Goal: Information Seeking & Learning: Understand process/instructions

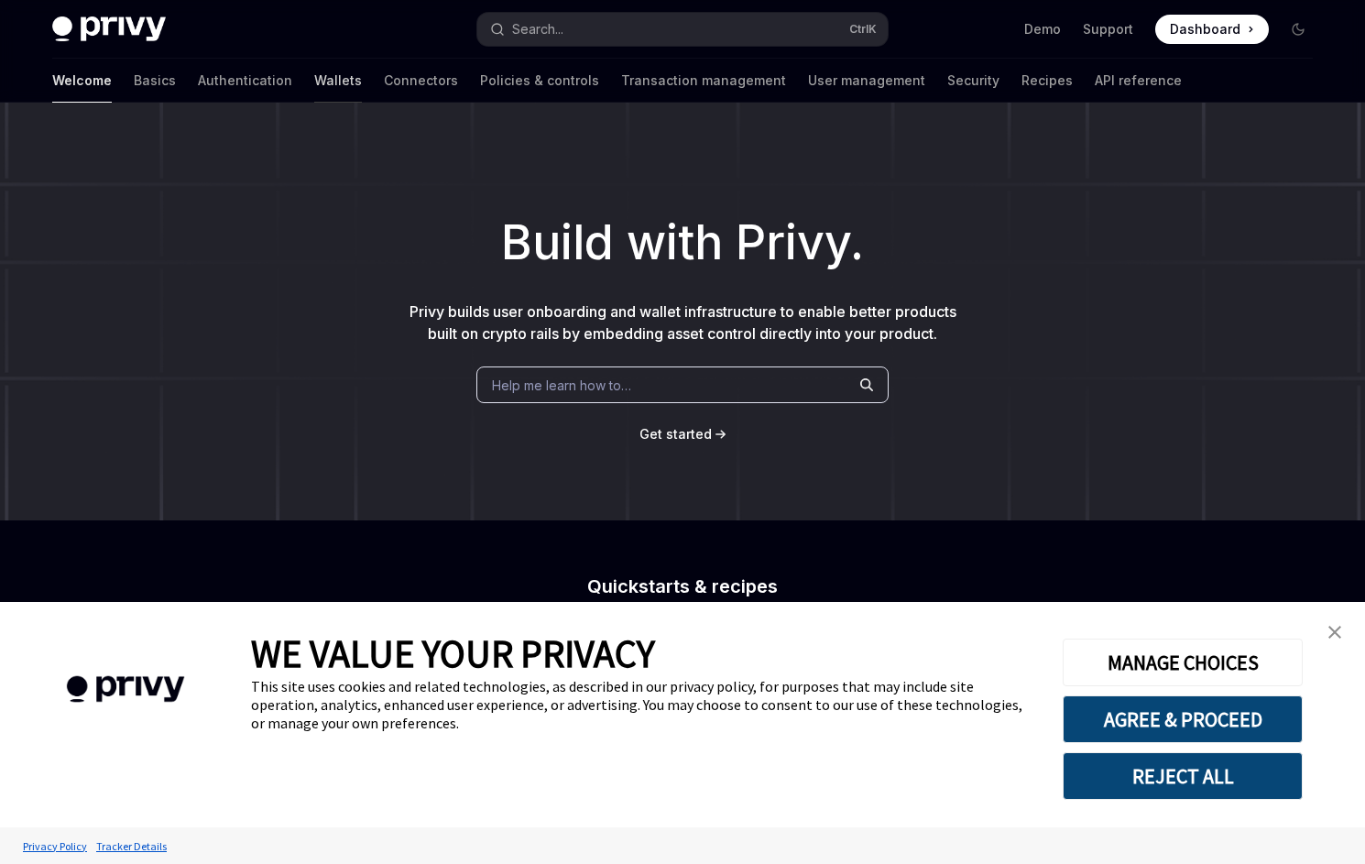
click at [314, 86] on link "Wallets" at bounding box center [338, 81] width 48 height 44
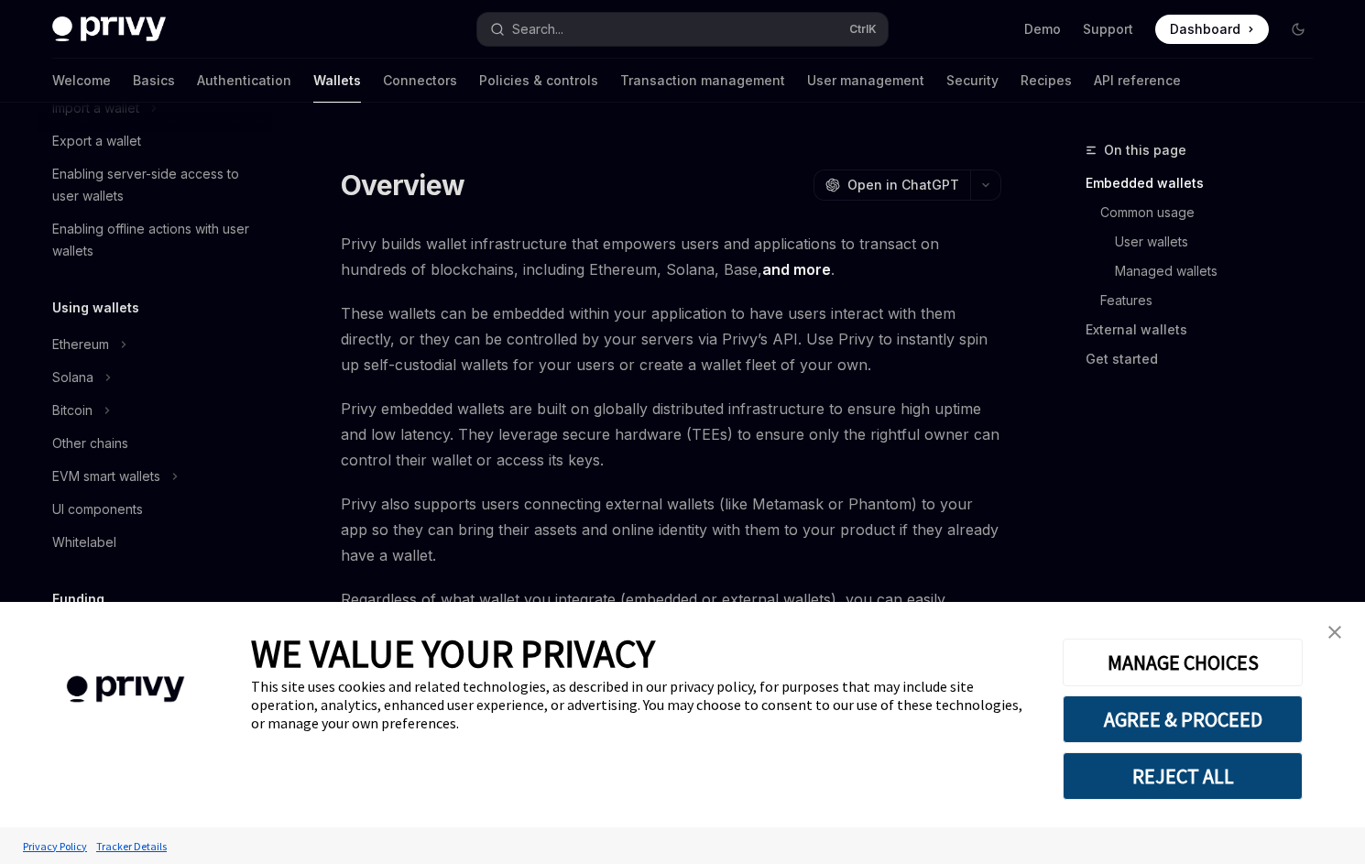
scroll to position [366, 0]
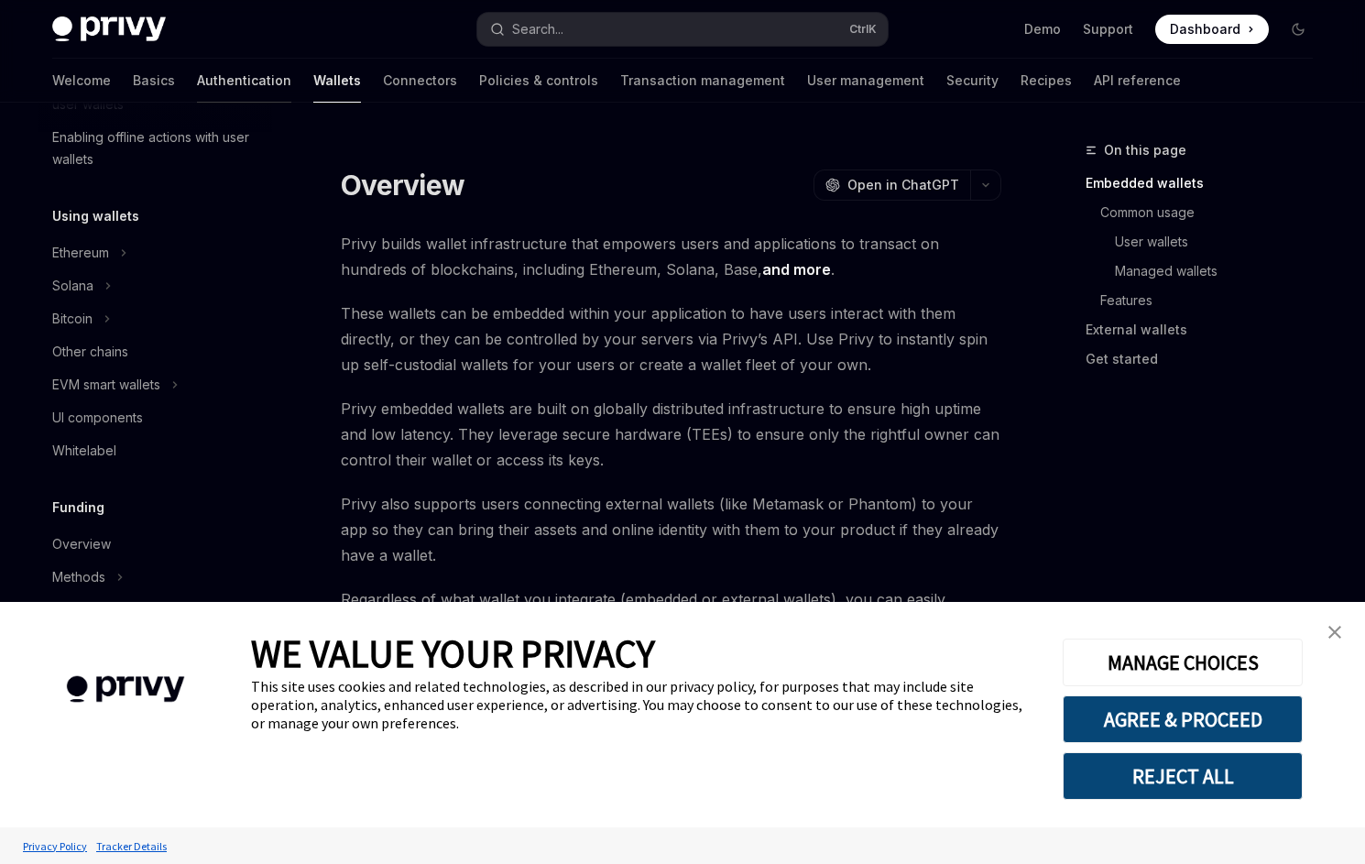
click at [197, 92] on link "Authentication" at bounding box center [244, 81] width 94 height 44
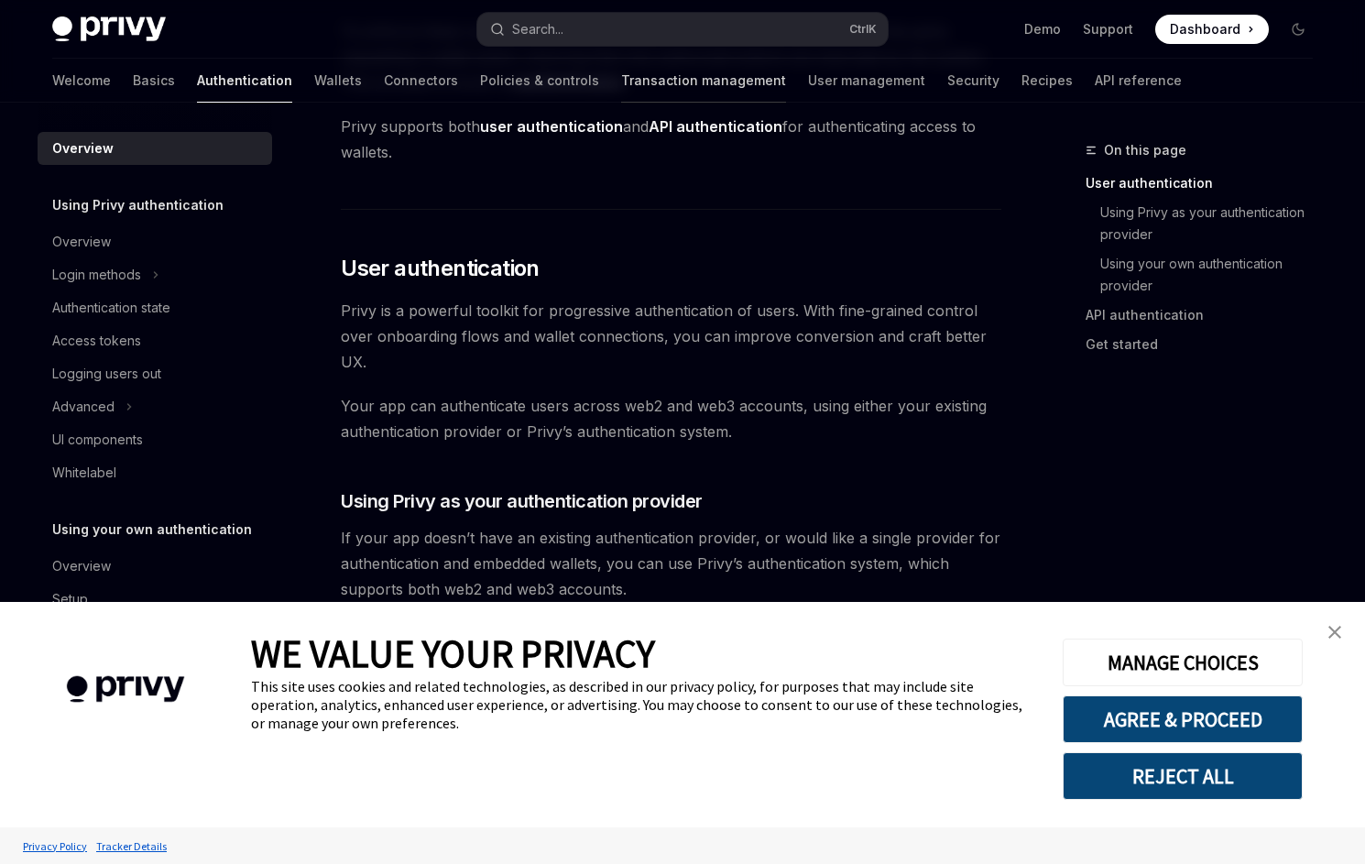
scroll to position [92, 0]
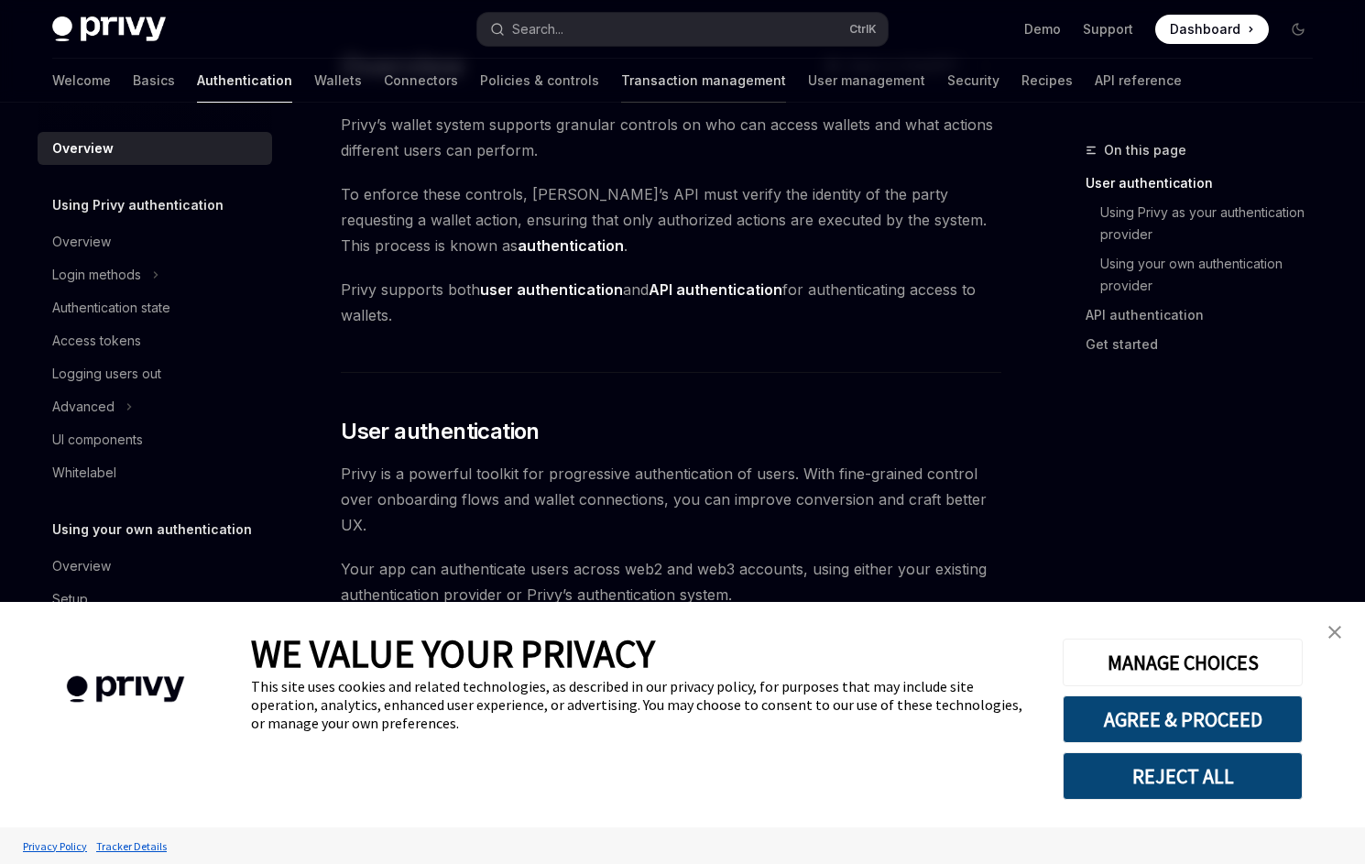
click at [621, 82] on link "Transaction management" at bounding box center [703, 81] width 165 height 44
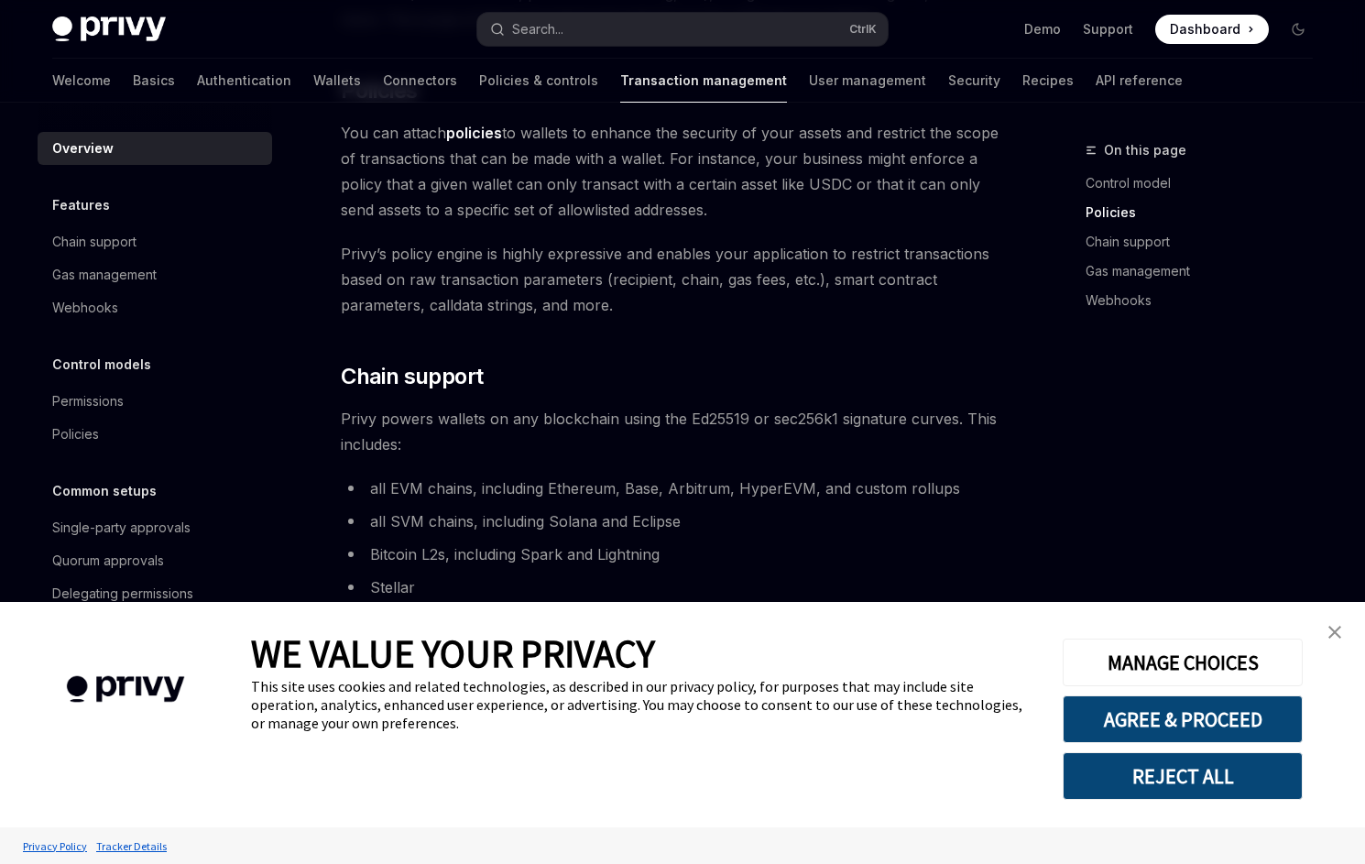
scroll to position [824, 0]
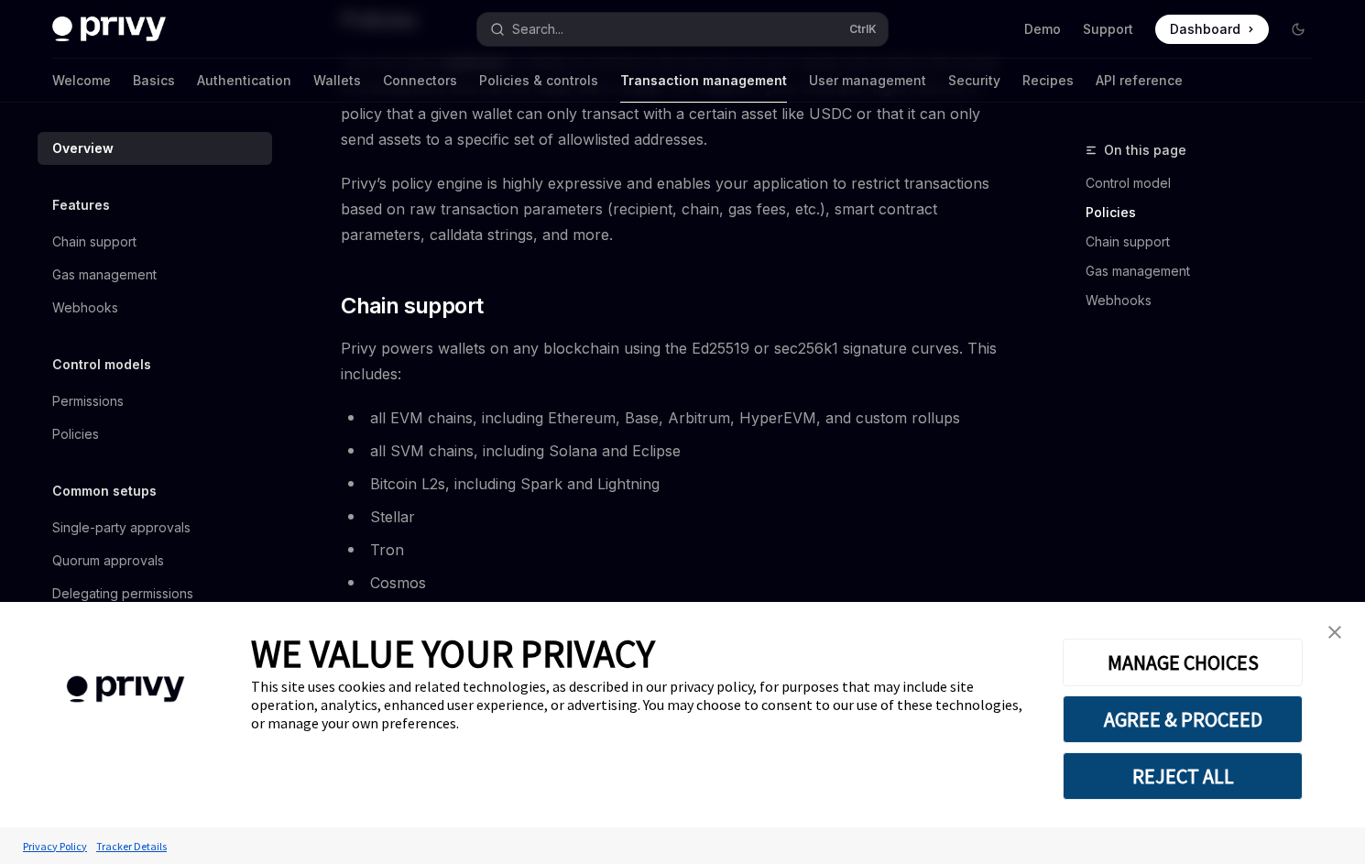
click at [1326, 625] on link "close banner" at bounding box center [1334, 632] width 37 height 37
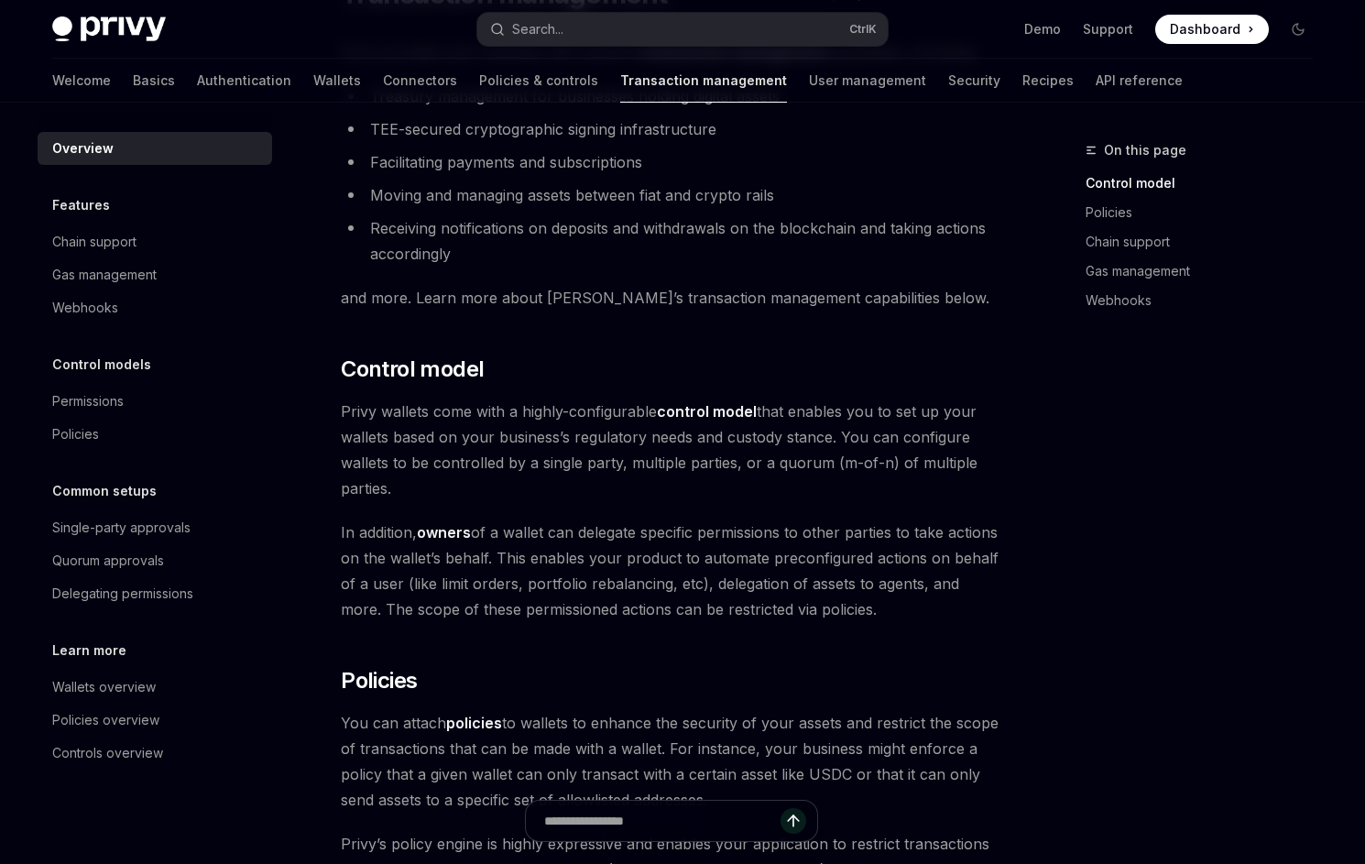
scroll to position [0, 0]
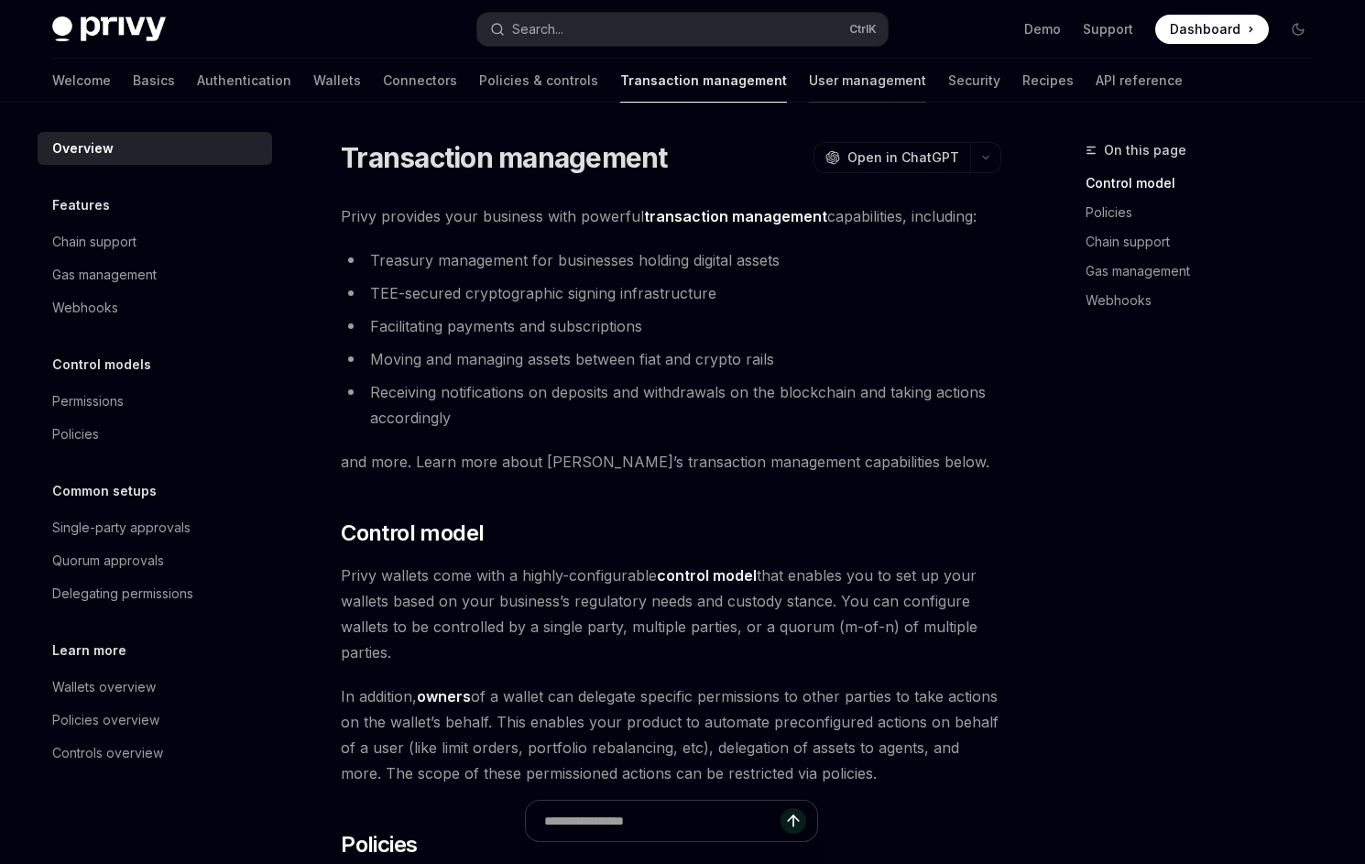
click at [809, 82] on link "User management" at bounding box center [867, 81] width 117 height 44
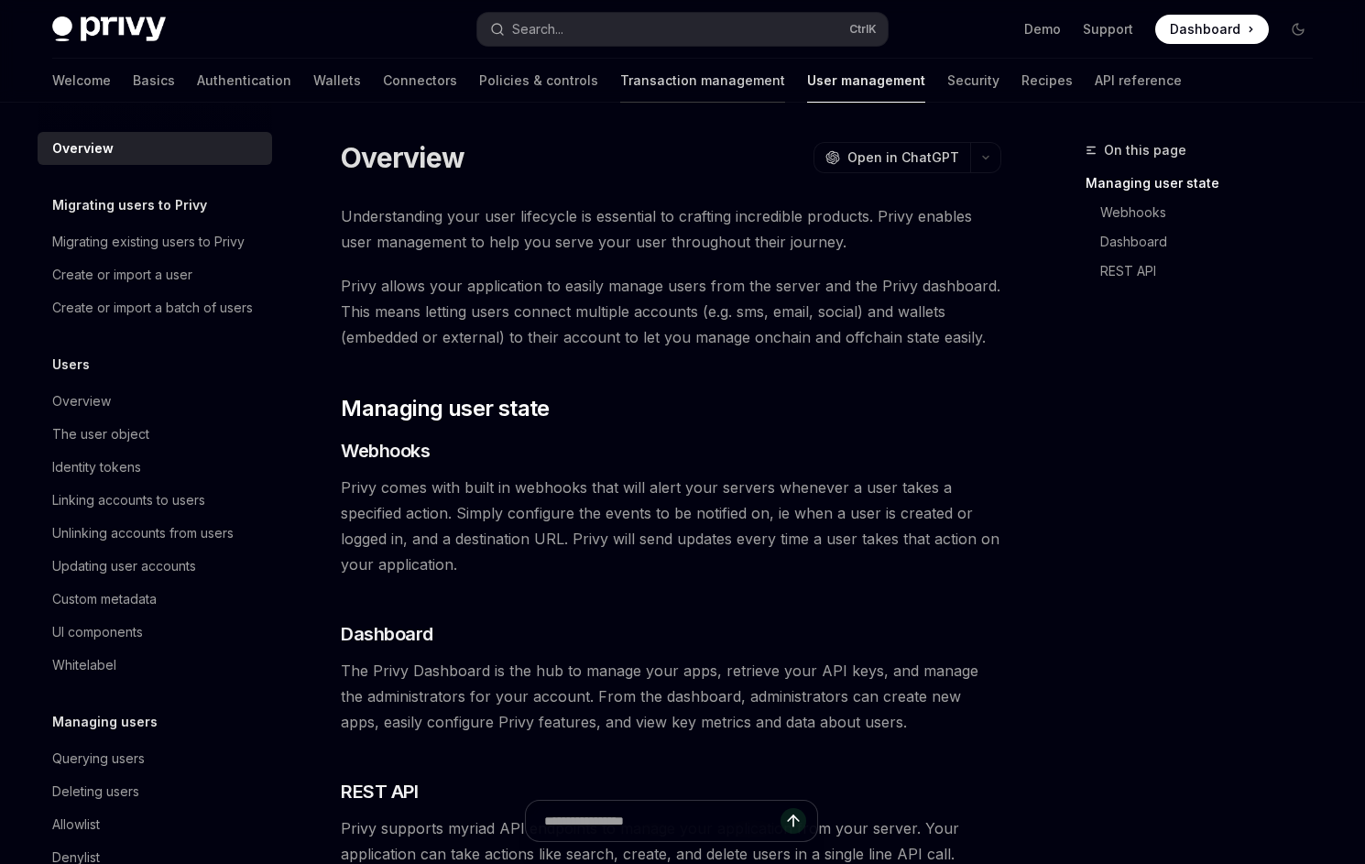
click at [620, 90] on link "Transaction management" at bounding box center [702, 81] width 165 height 44
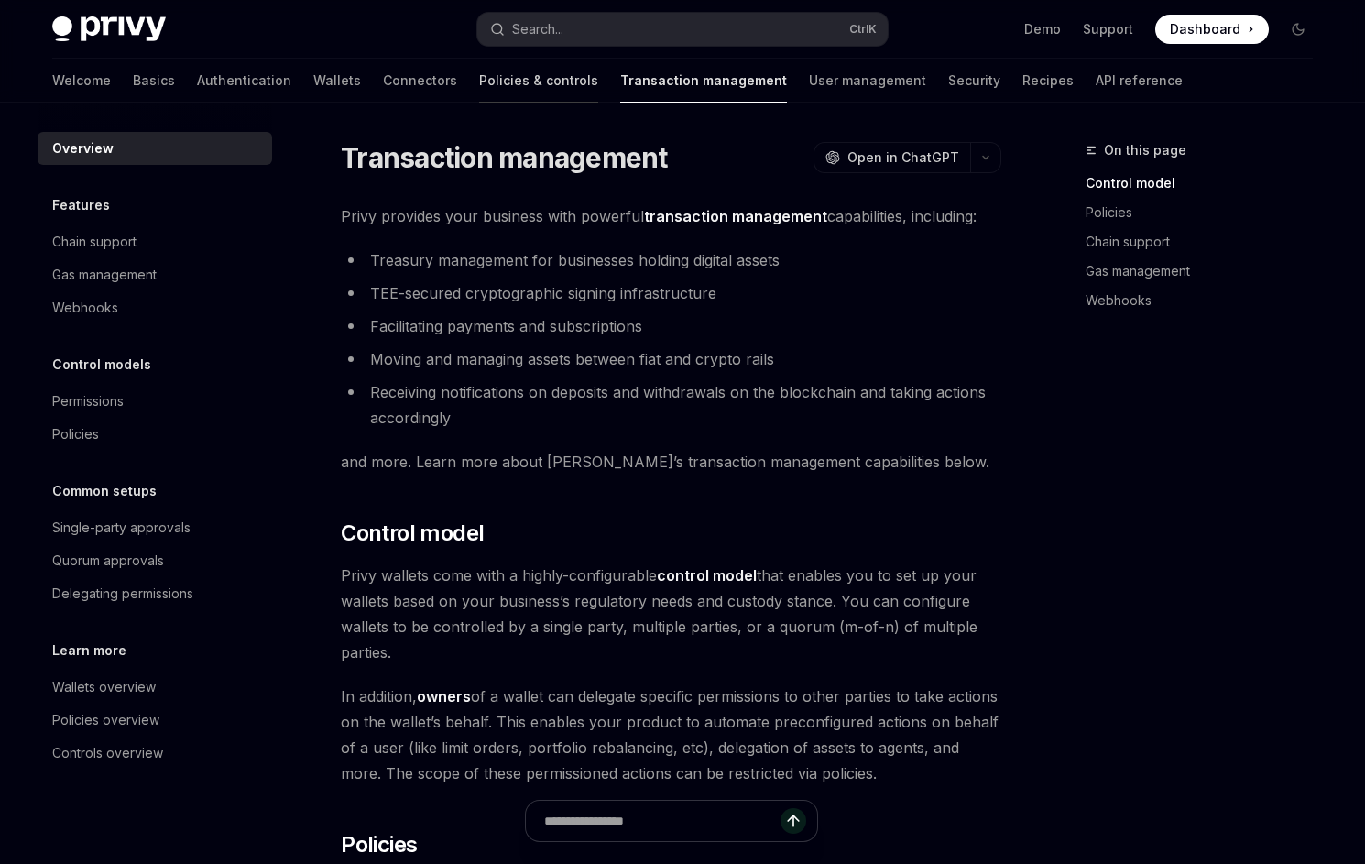
click at [479, 79] on link "Policies & controls" at bounding box center [538, 81] width 119 height 44
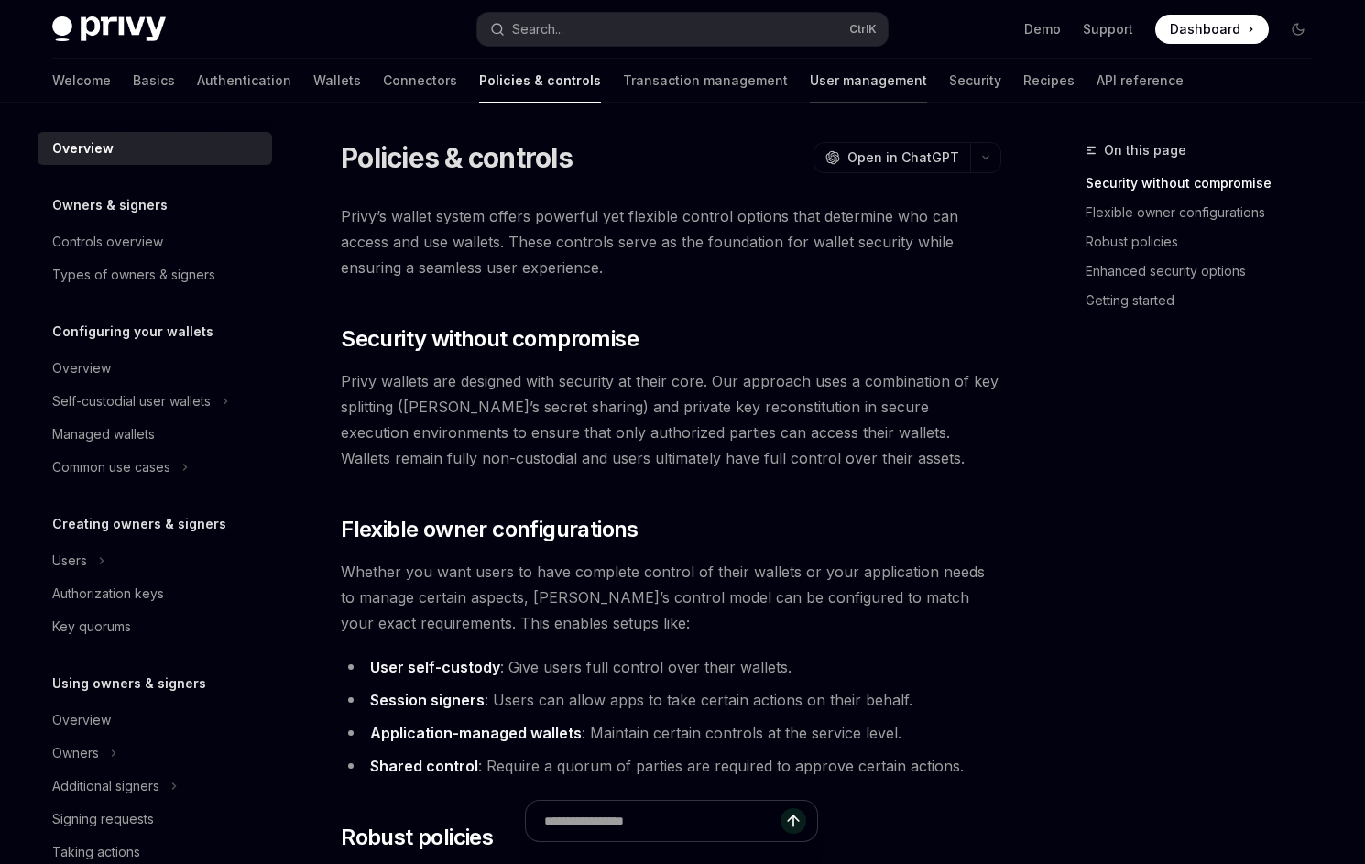
click at [810, 82] on link "User management" at bounding box center [868, 81] width 117 height 44
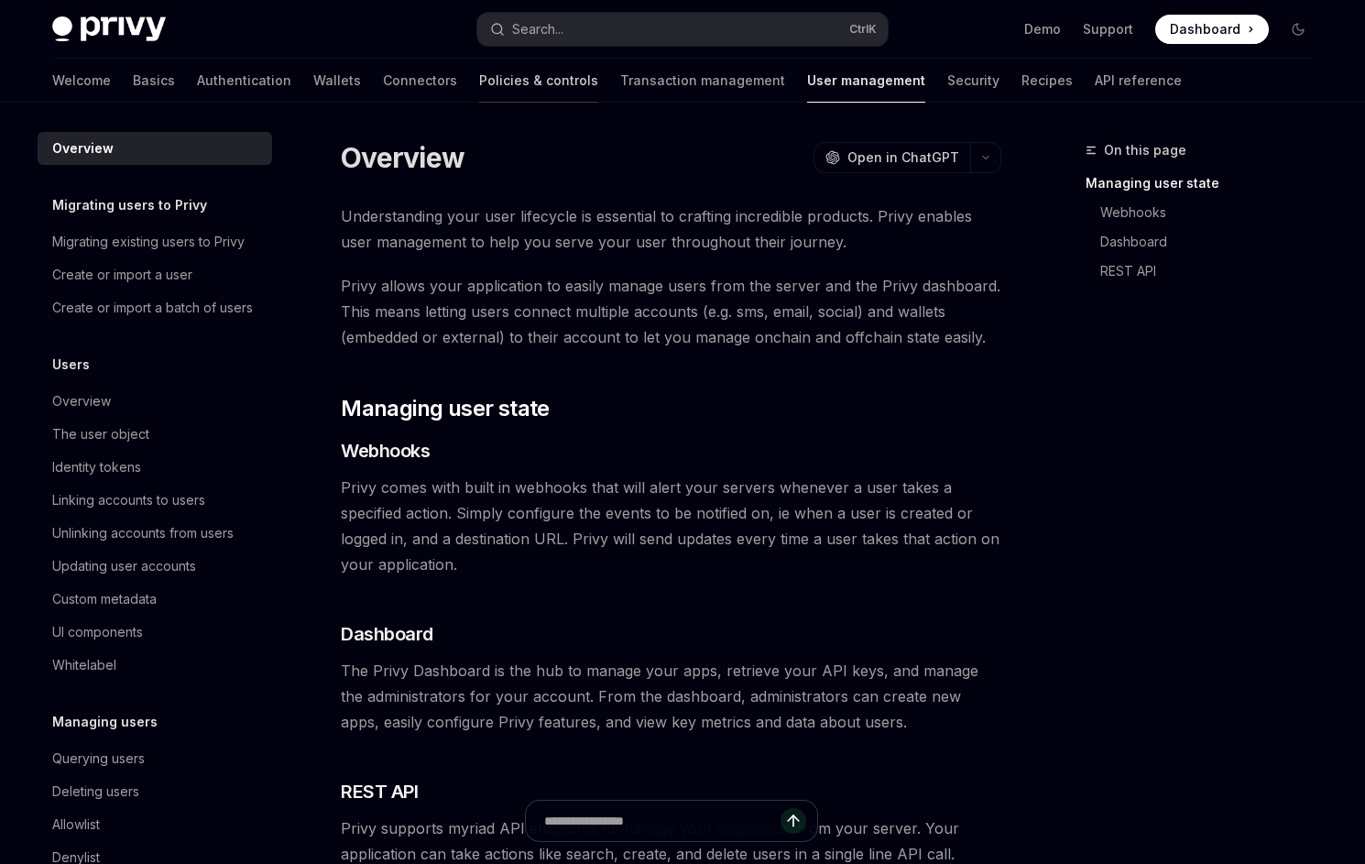
click at [479, 85] on link "Policies & controls" at bounding box center [538, 81] width 119 height 44
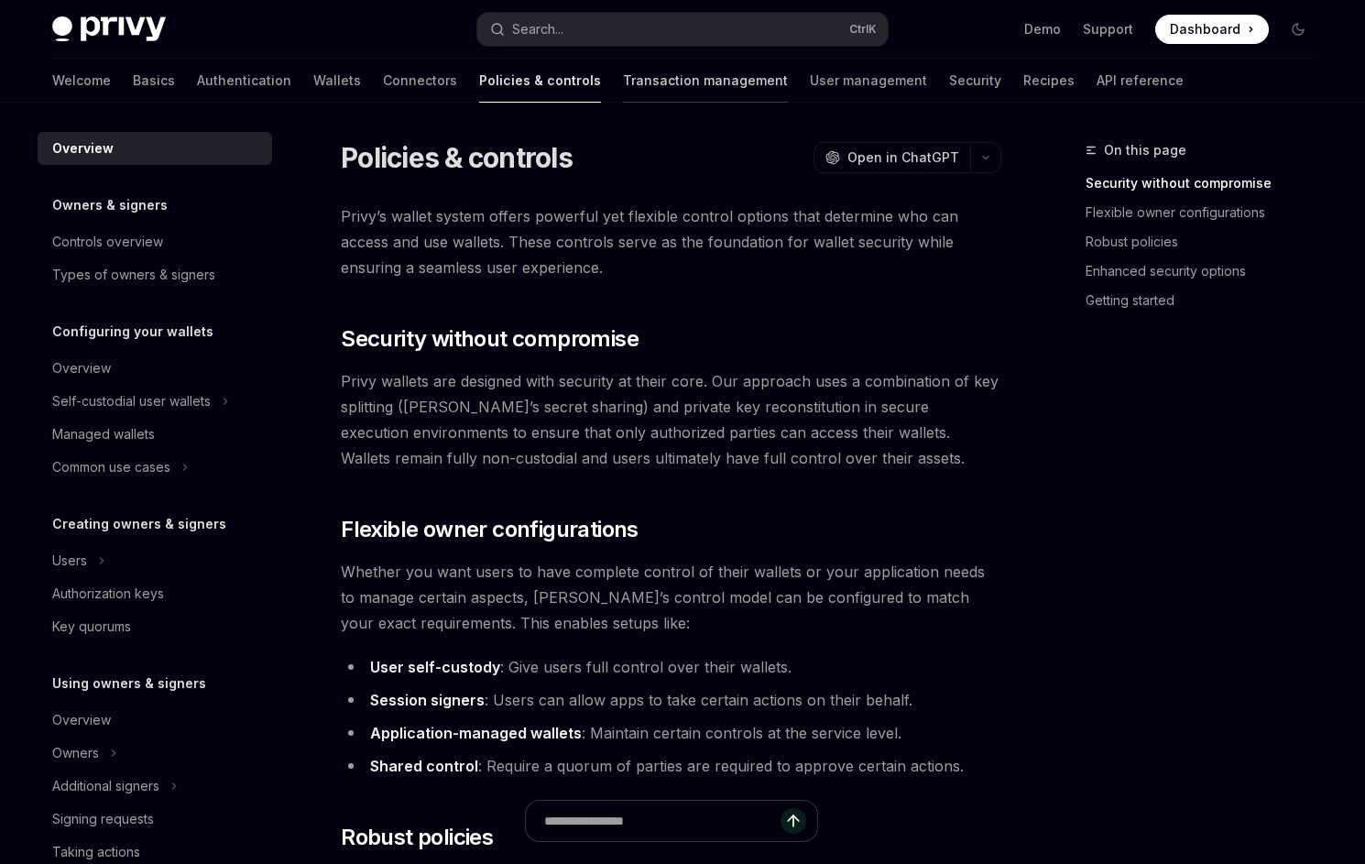
click at [632, 82] on link "Transaction management" at bounding box center [705, 81] width 165 height 44
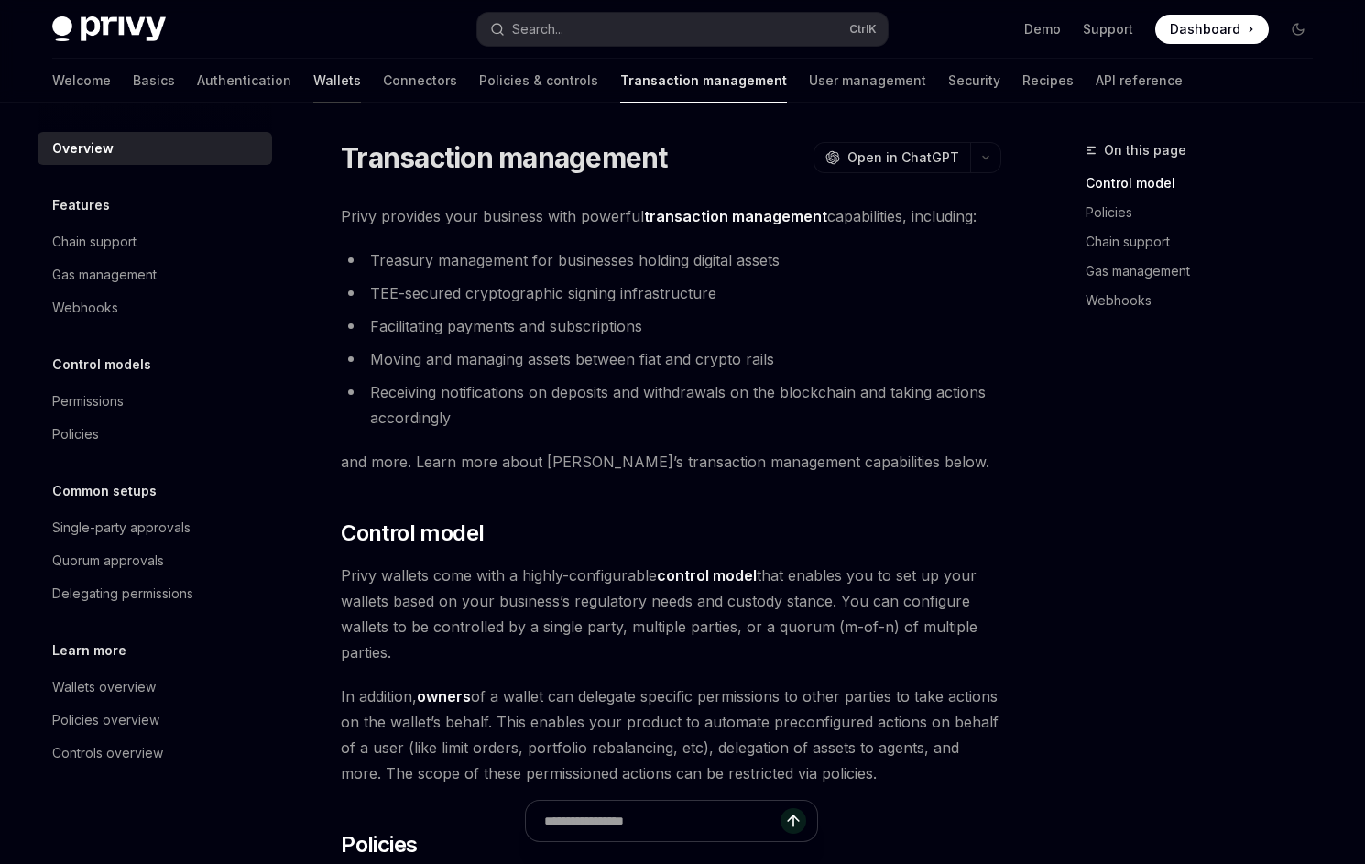
click at [313, 80] on link "Wallets" at bounding box center [337, 81] width 48 height 44
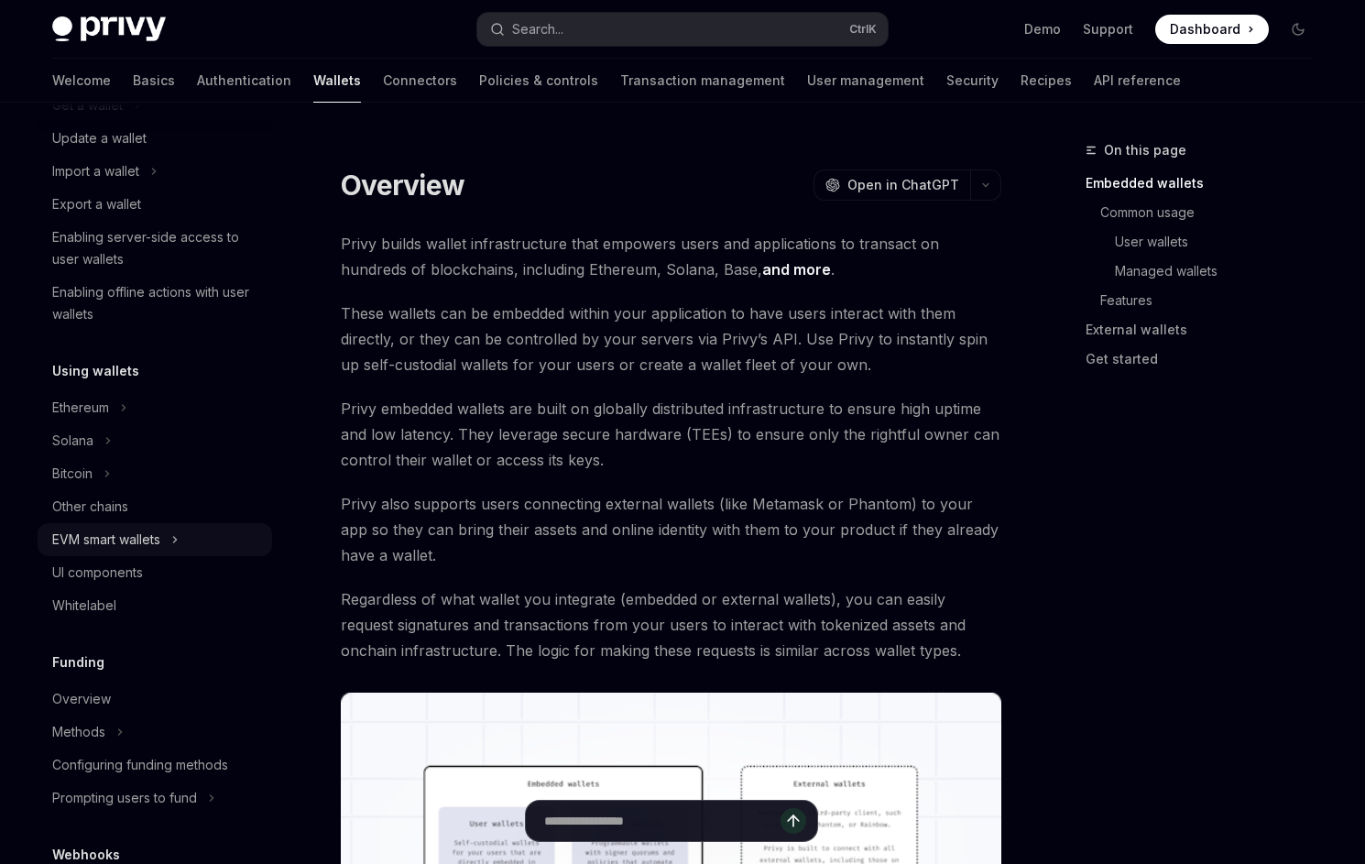
scroll to position [275, 0]
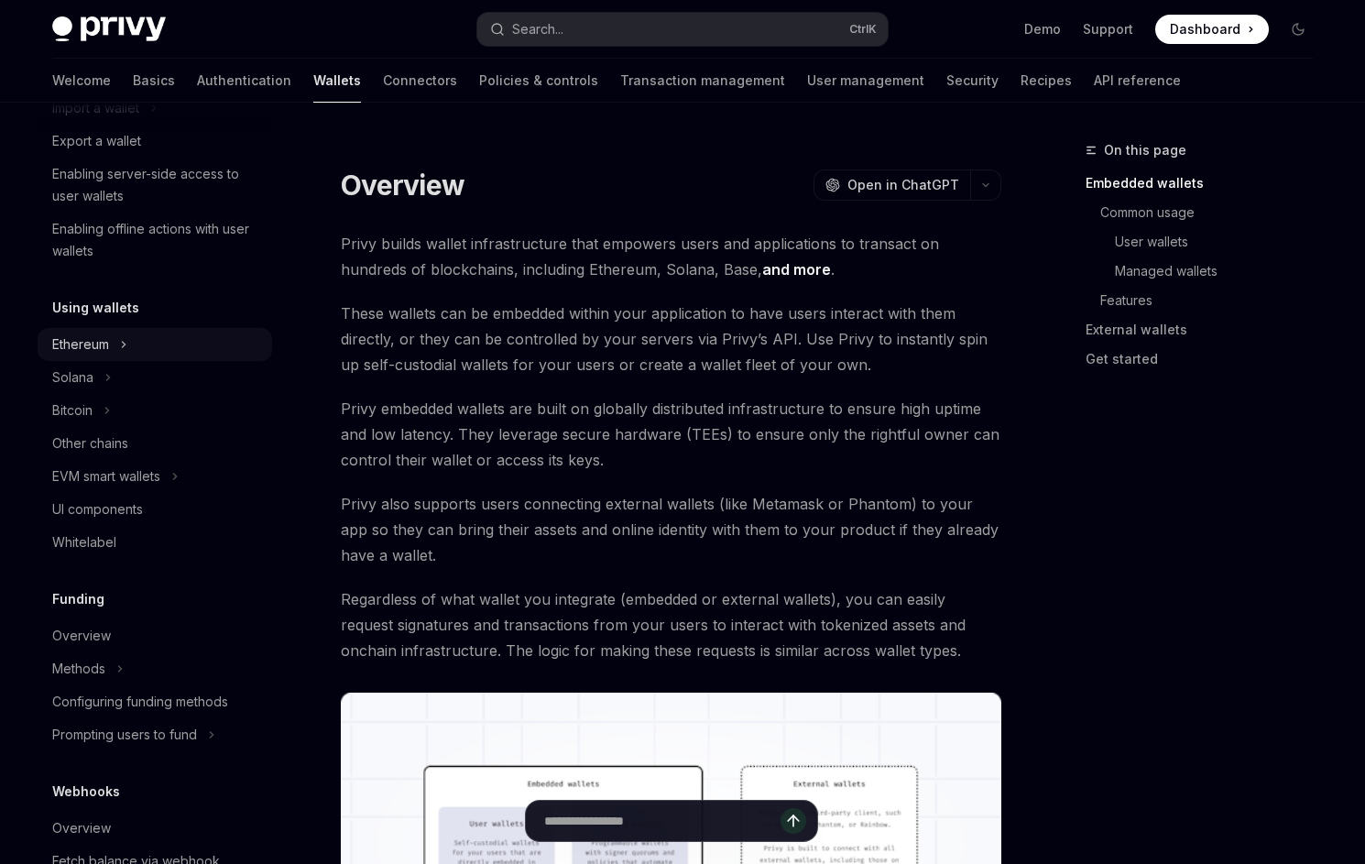
click at [152, 345] on button "Ethereum" at bounding box center [155, 344] width 234 height 33
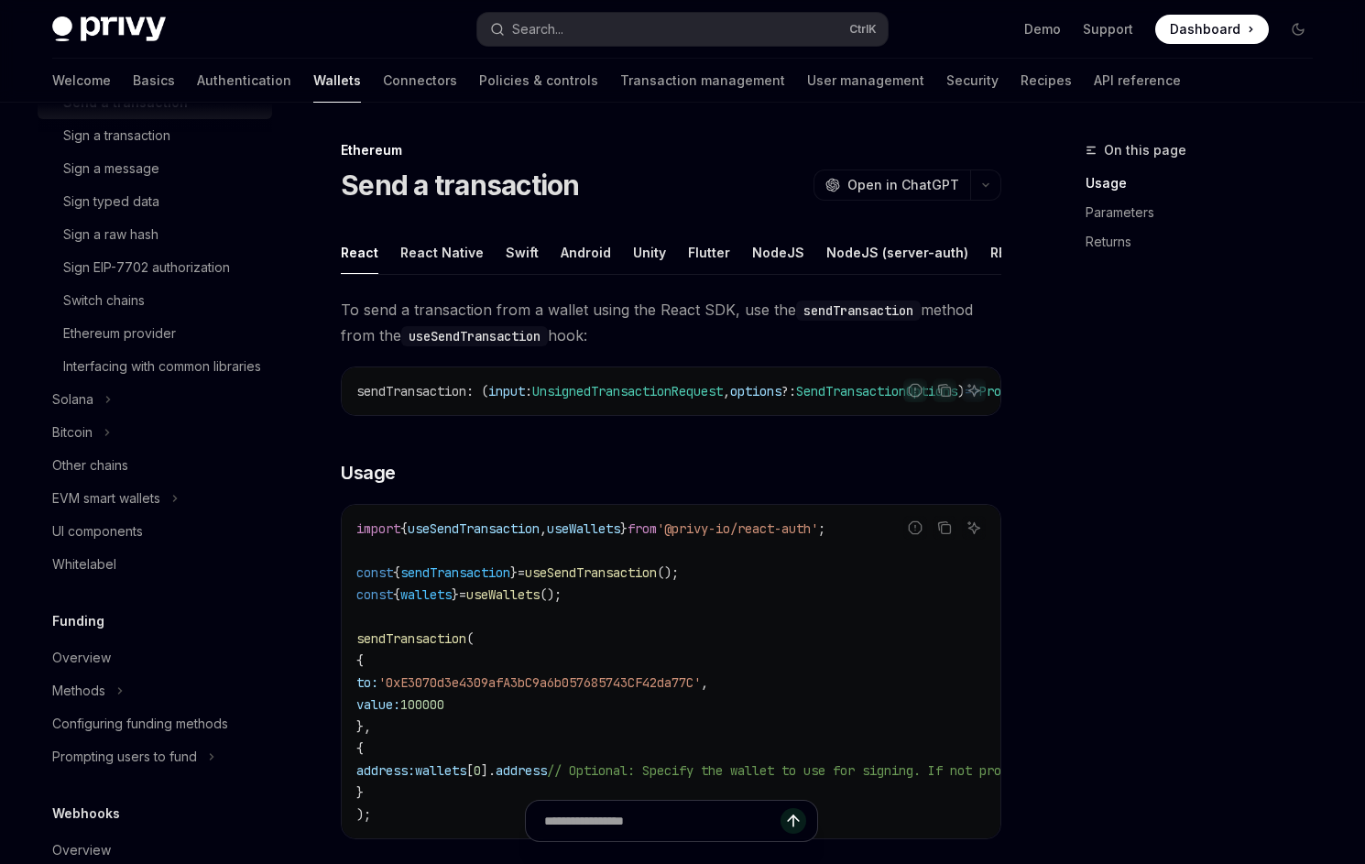
scroll to position [458, 0]
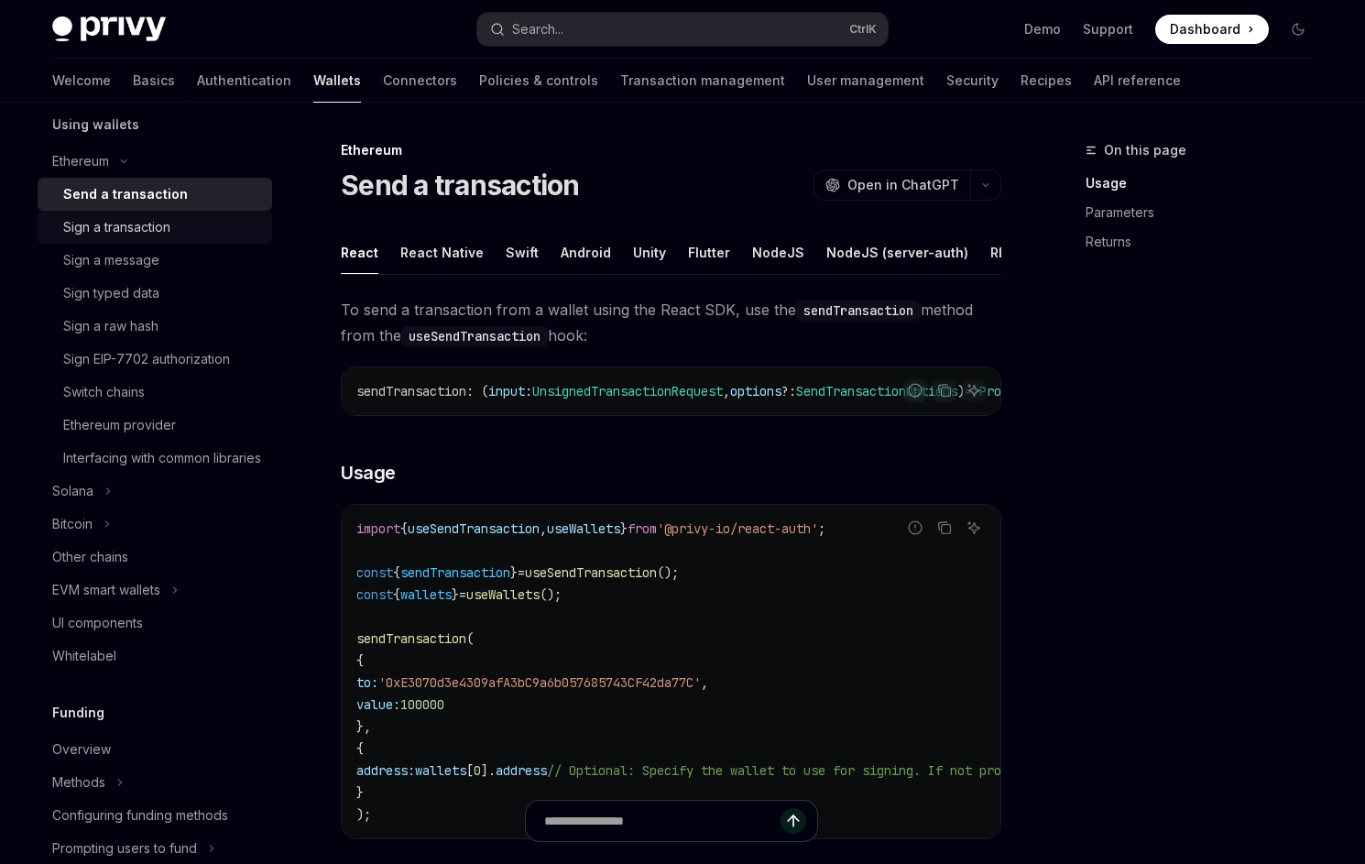
click at [183, 222] on div "Sign a transaction" at bounding box center [162, 227] width 198 height 22
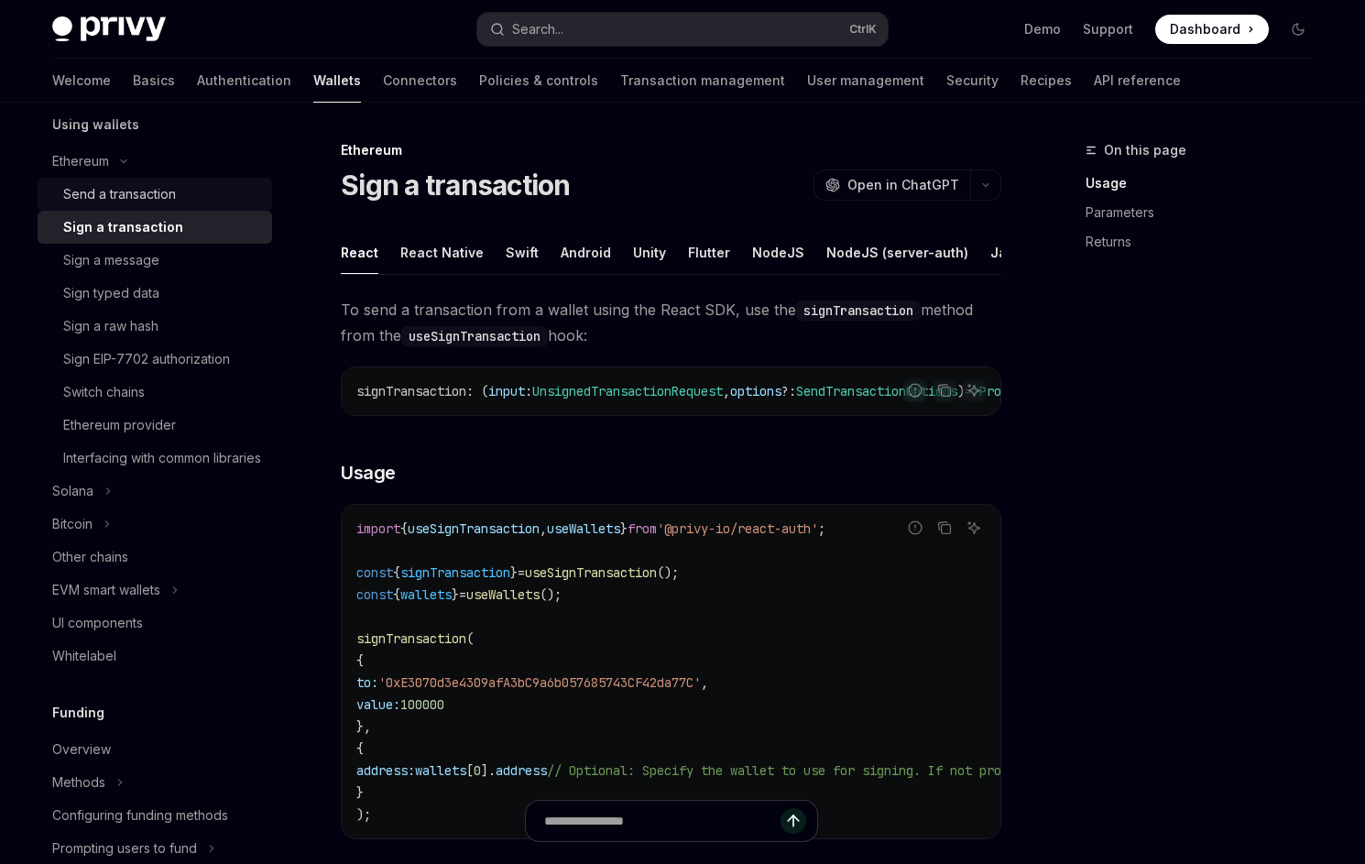
click at [180, 203] on div "Send a transaction" at bounding box center [162, 194] width 198 height 22
type textarea "*"
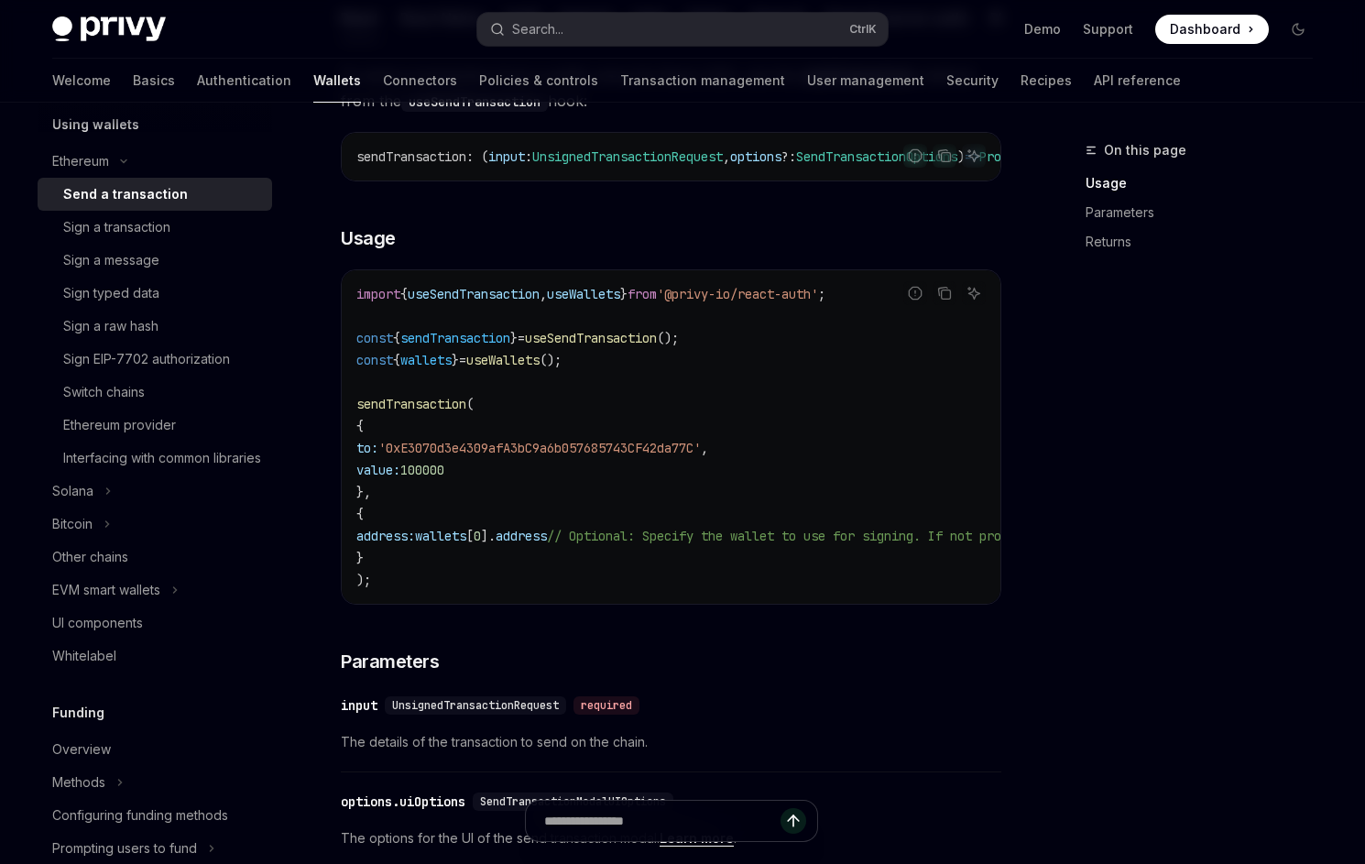
scroll to position [275, 0]
